Goal: Find specific page/section: Find specific page/section

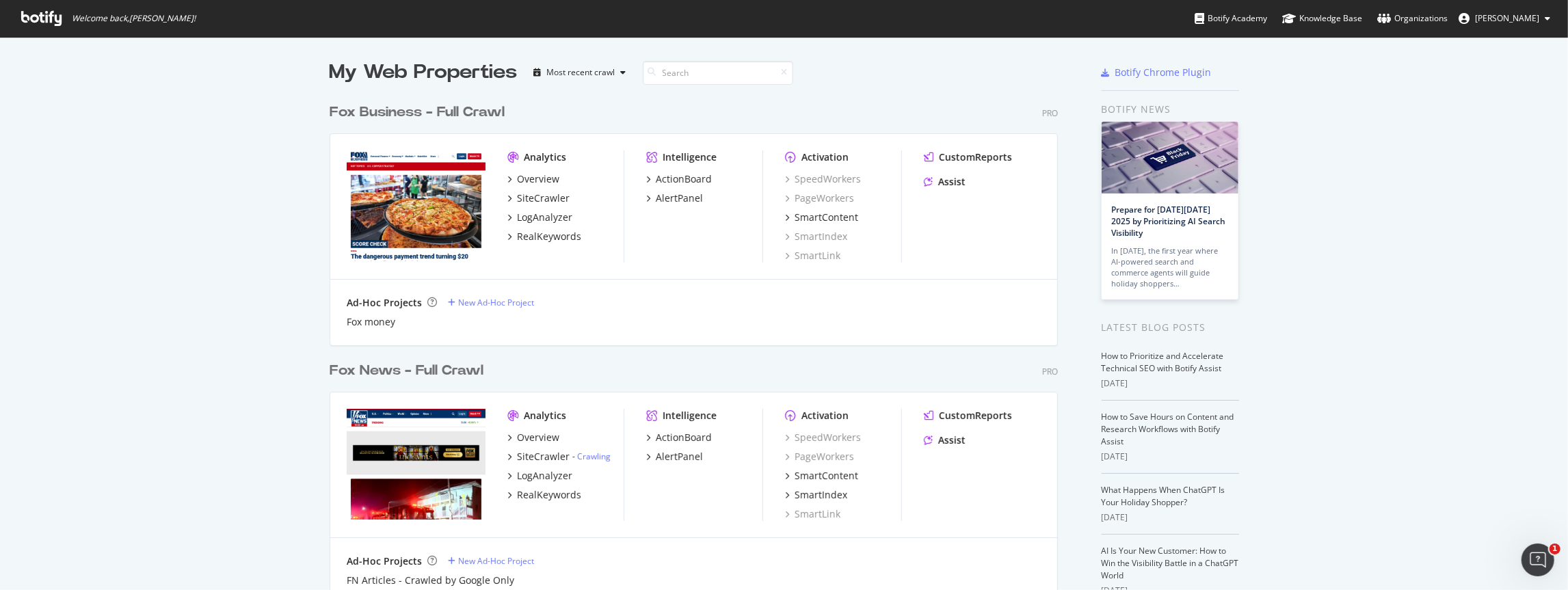
click at [379, 371] on div "Fox News - Full Crawl" at bounding box center [406, 371] width 154 height 20
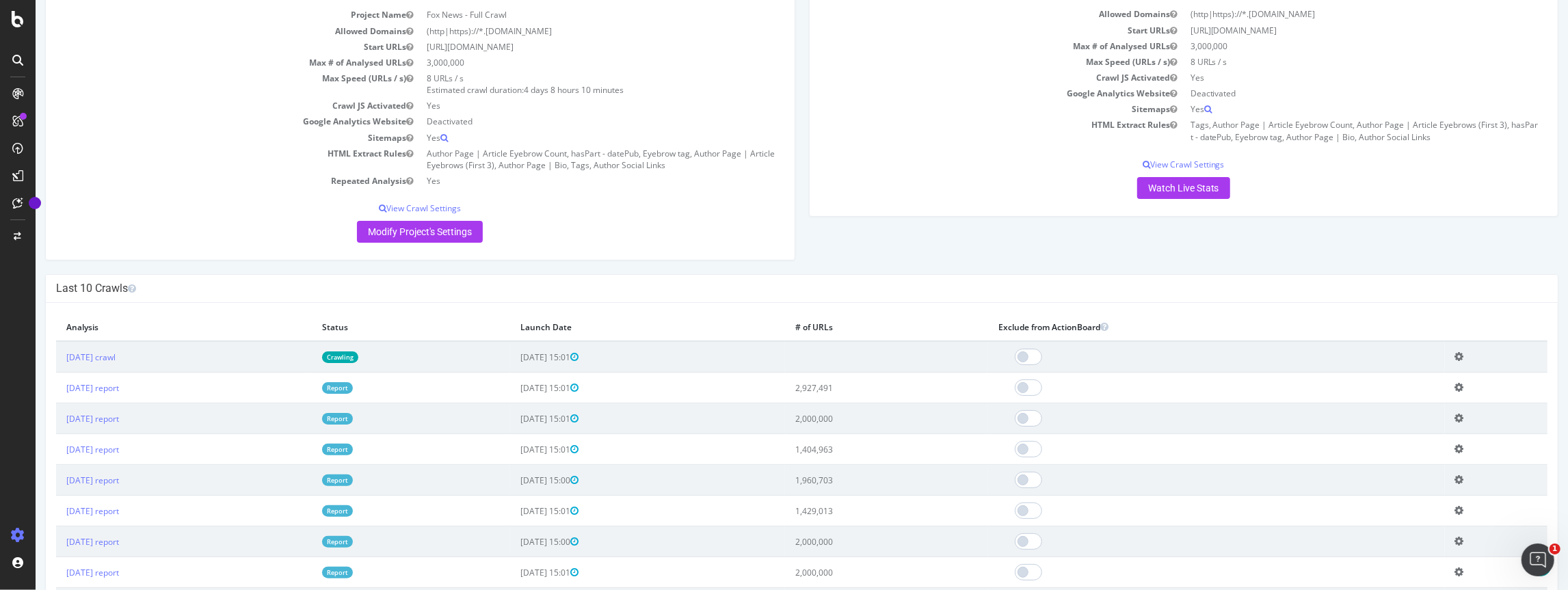
scroll to position [149, 0]
